Goal: Task Accomplishment & Management: Manage account settings

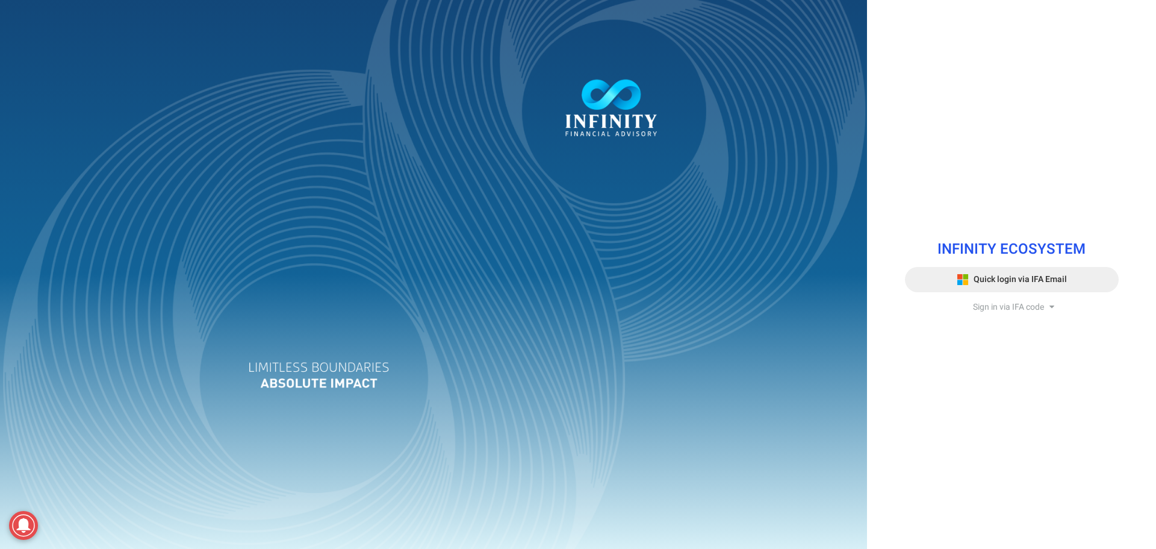
click at [1020, 279] on span "Quick login via IFA Email" at bounding box center [1020, 279] width 93 height 13
click at [1029, 310] on span "Sign in via IFA code" at bounding box center [1008, 307] width 71 height 13
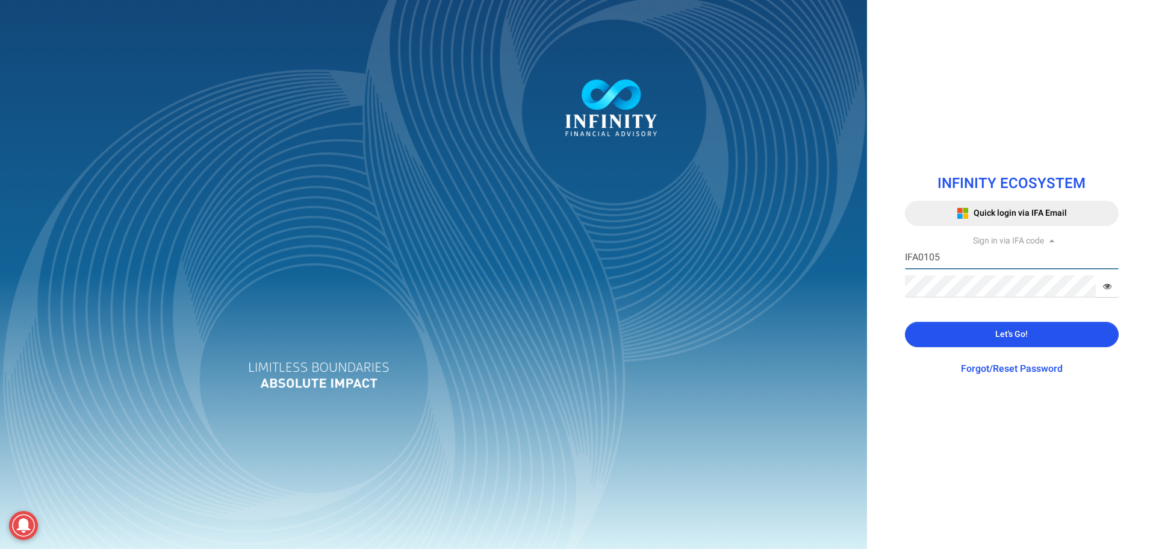
click at [988, 259] on input "IFA0105" at bounding box center [1012, 258] width 214 height 22
type input "IFA0099"
click at [988, 341] on button "Let's Go!" at bounding box center [1012, 334] width 214 height 25
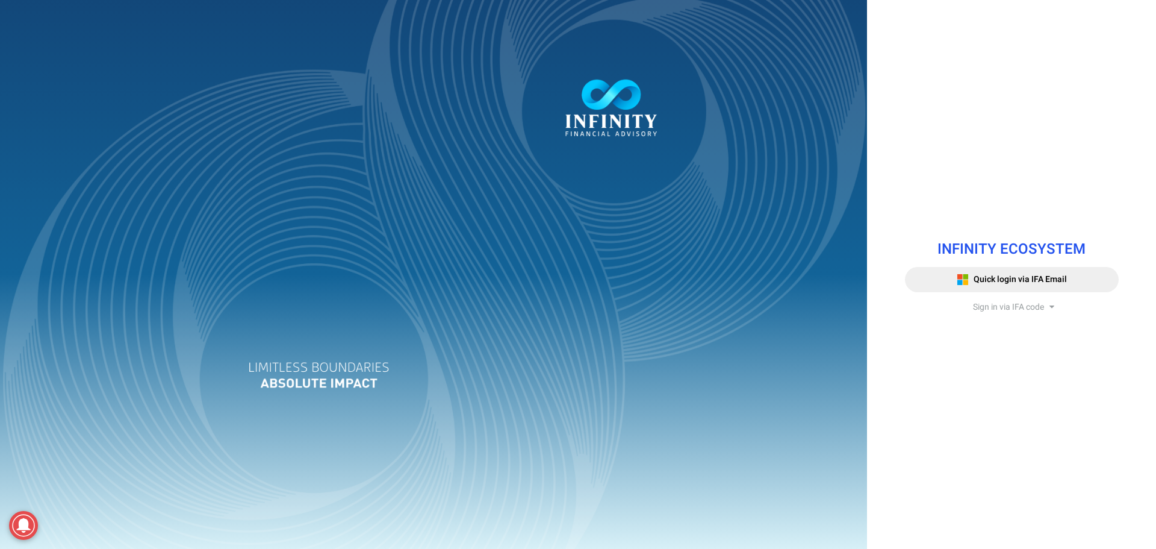
click at [1027, 299] on div "INFINITY ECOSYSTEM Quick login via IFA Email Sign in via IFA code Infinity Fina…" at bounding box center [1012, 273] width 232 height 95
click at [1030, 305] on span "Sign in via IFA code" at bounding box center [1008, 307] width 71 height 13
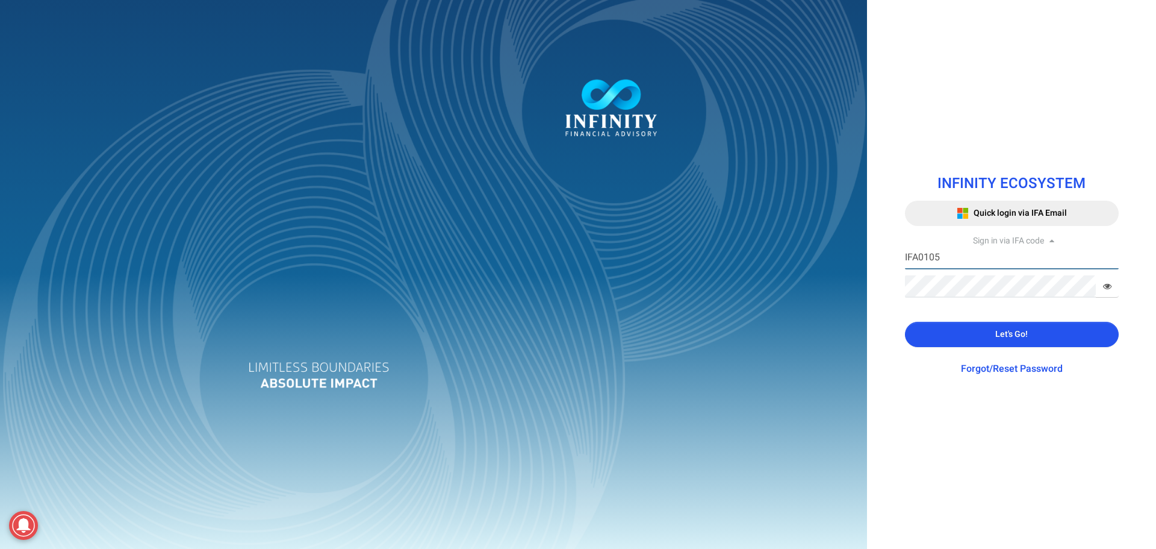
click at [973, 263] on input "IFA0105" at bounding box center [1012, 258] width 214 height 22
type input "IFA0099"
click at [936, 330] on button "Let's Go!" at bounding box center [1012, 334] width 214 height 25
